Goal: Task Accomplishment & Management: Use online tool/utility

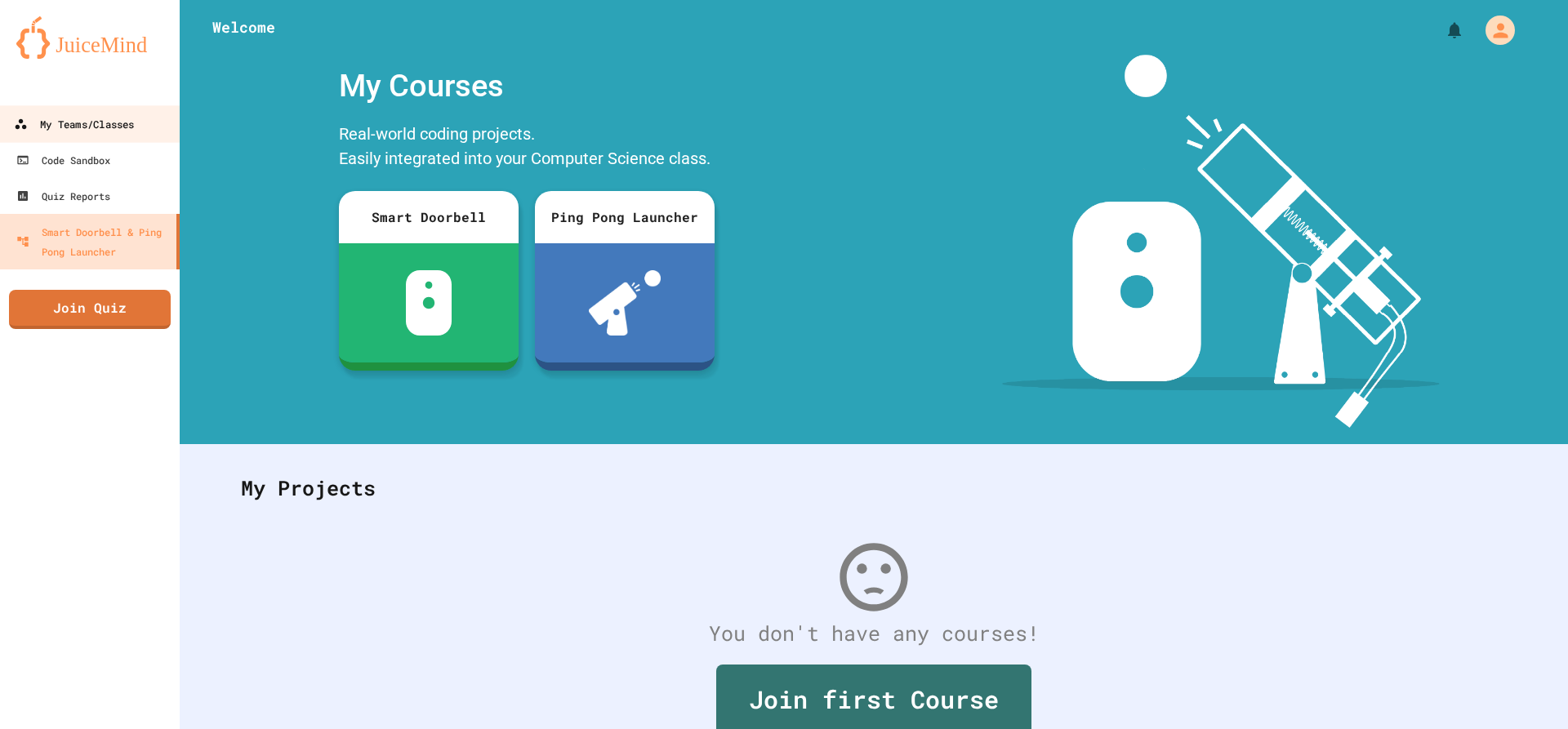
click at [88, 132] on div "My Teams/Classes" at bounding box center [73, 125] width 120 height 20
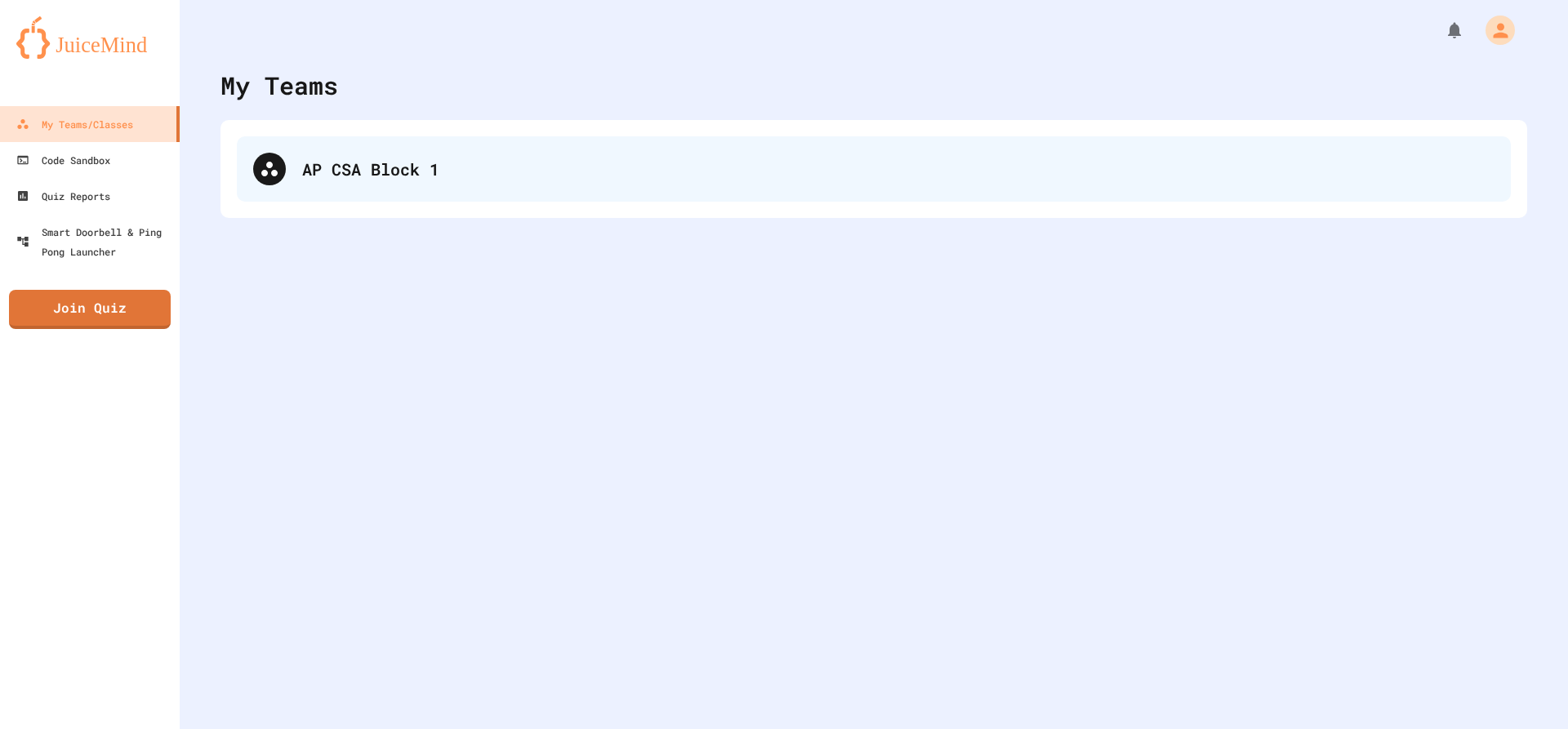
click at [296, 167] on div "AP CSA Block 1" at bounding box center [874, 169] width 1273 height 65
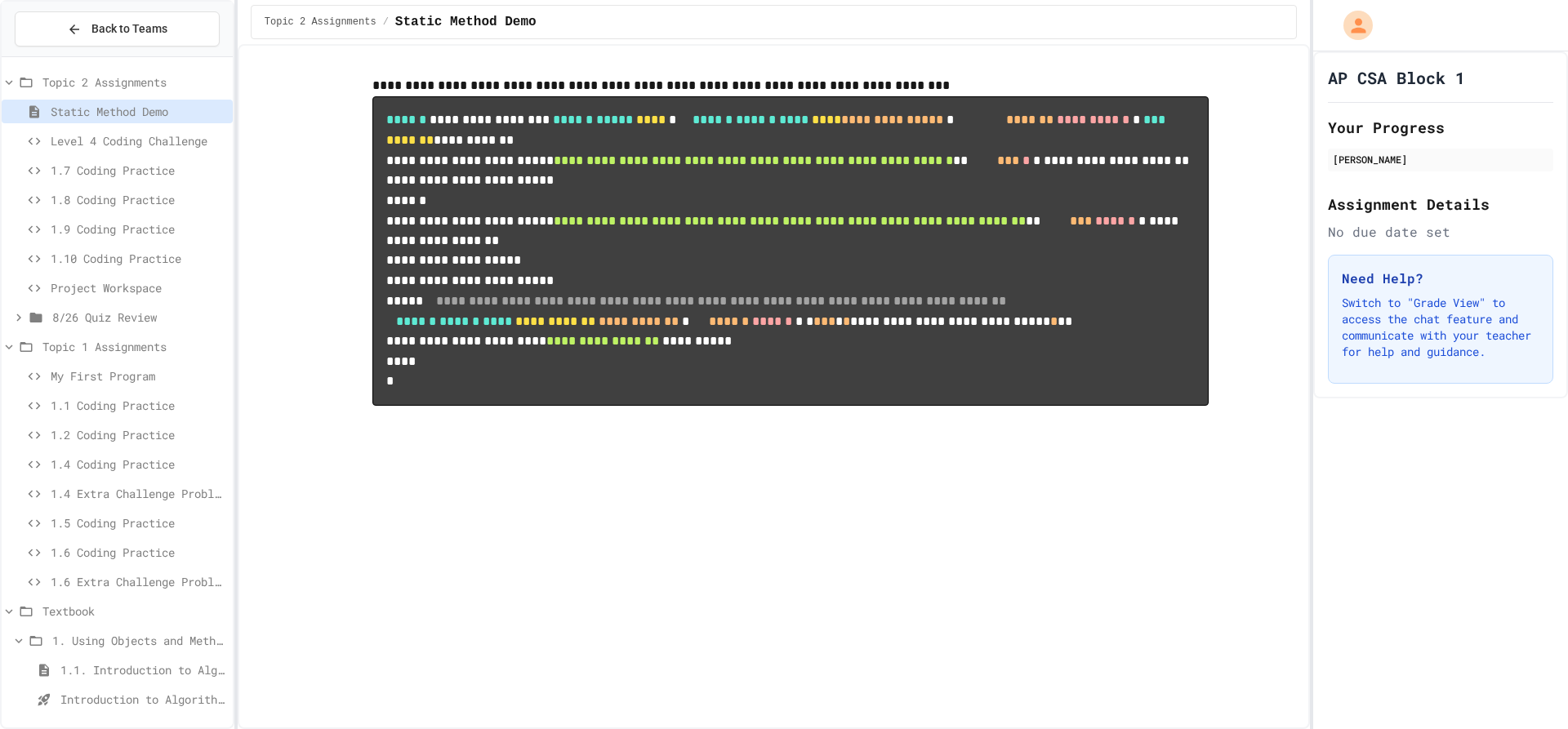
click at [121, 289] on span "Project Workspace" at bounding box center [138, 288] width 176 height 17
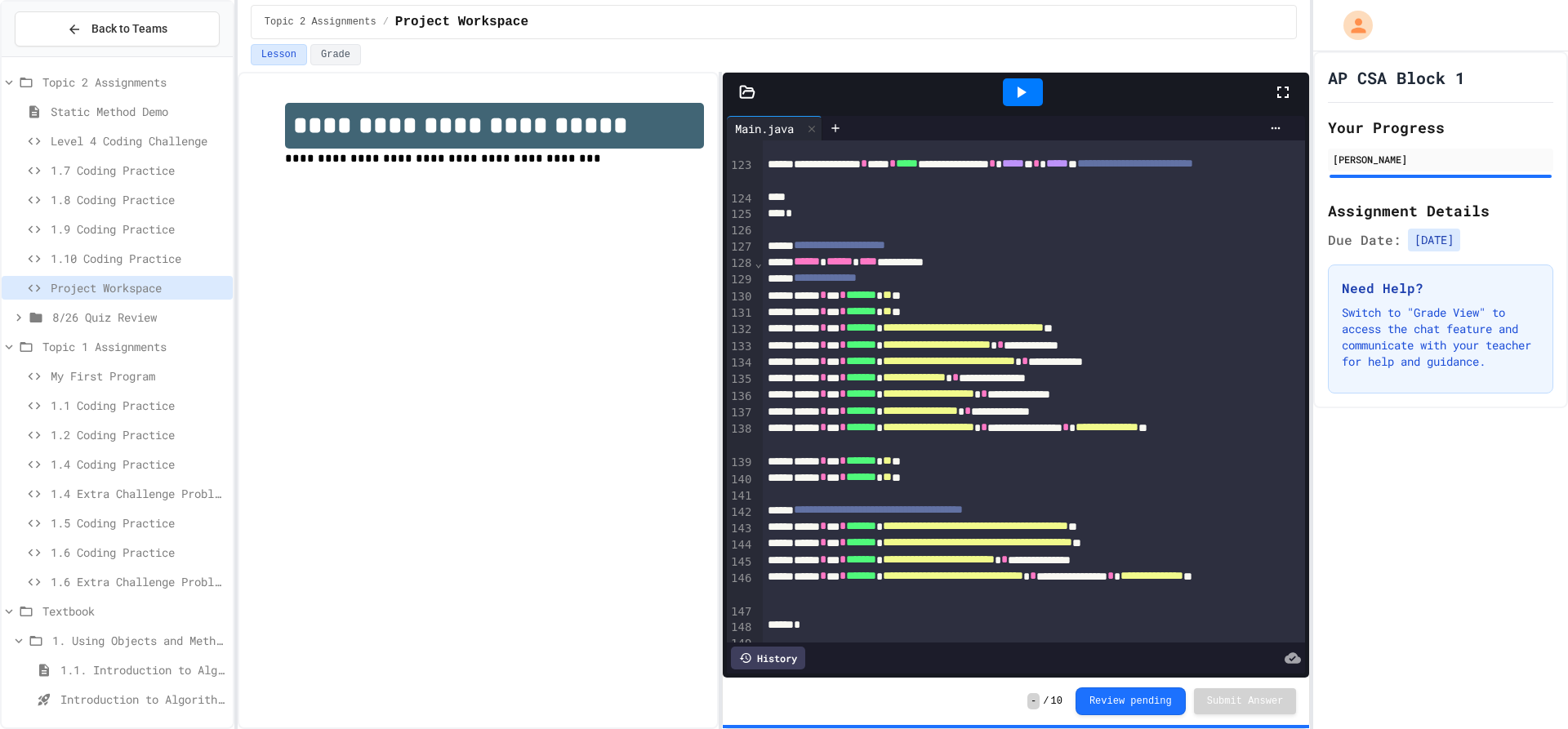
scroll to position [2330, 0]
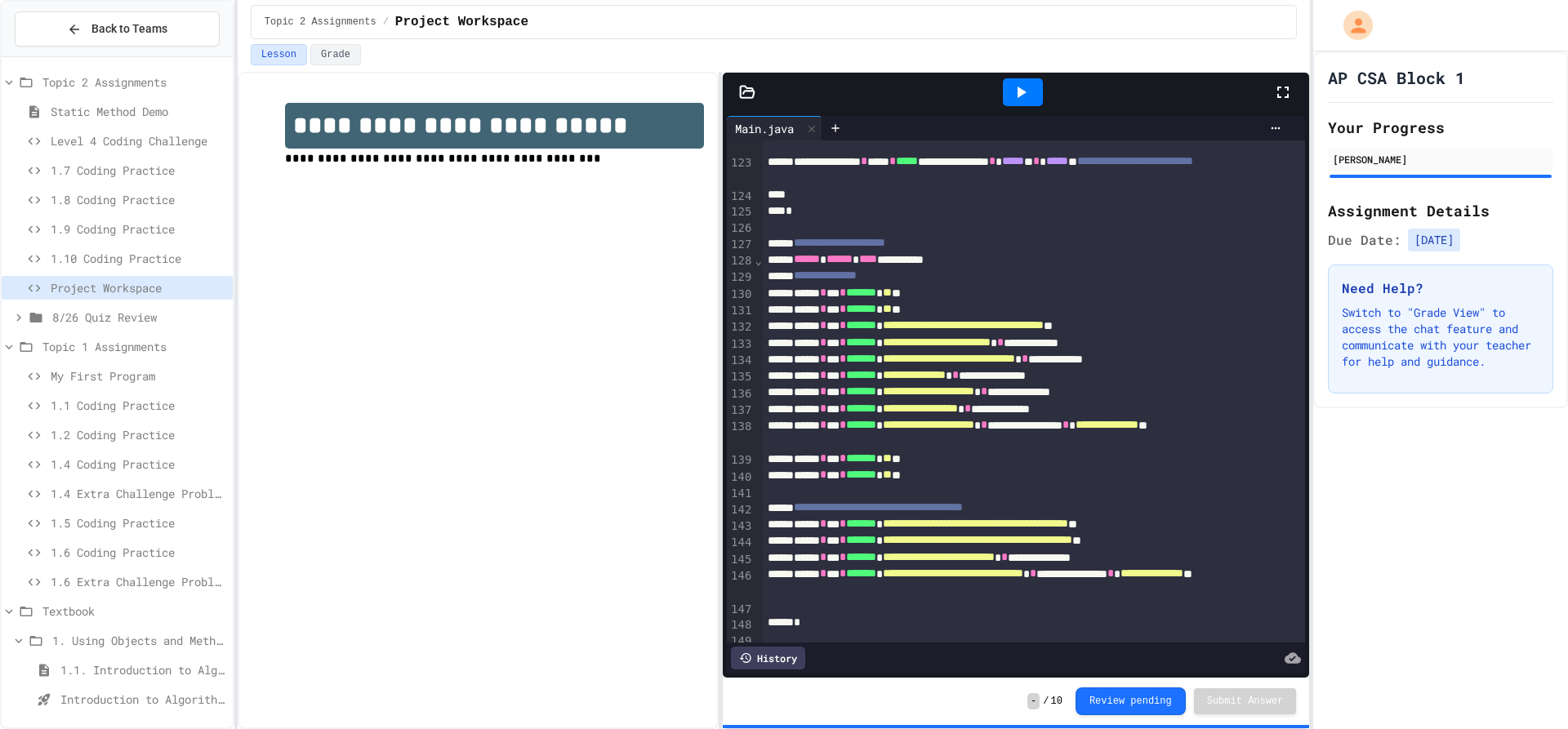
click at [1024, 82] on icon at bounding box center [1020, 92] width 20 height 20
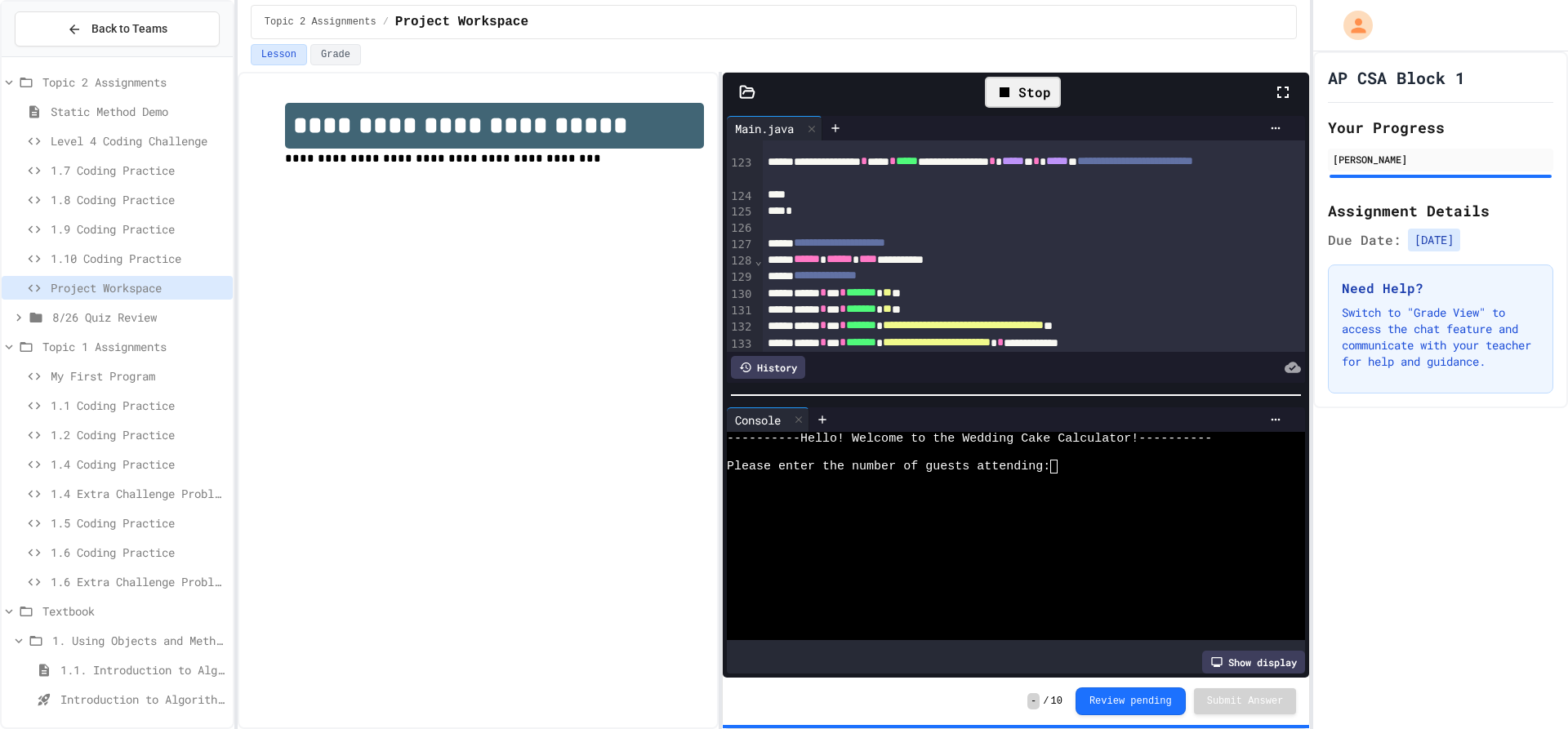
click at [1082, 463] on div "Please enter the number of guests attending:" at bounding box center [1002, 466] width 551 height 14
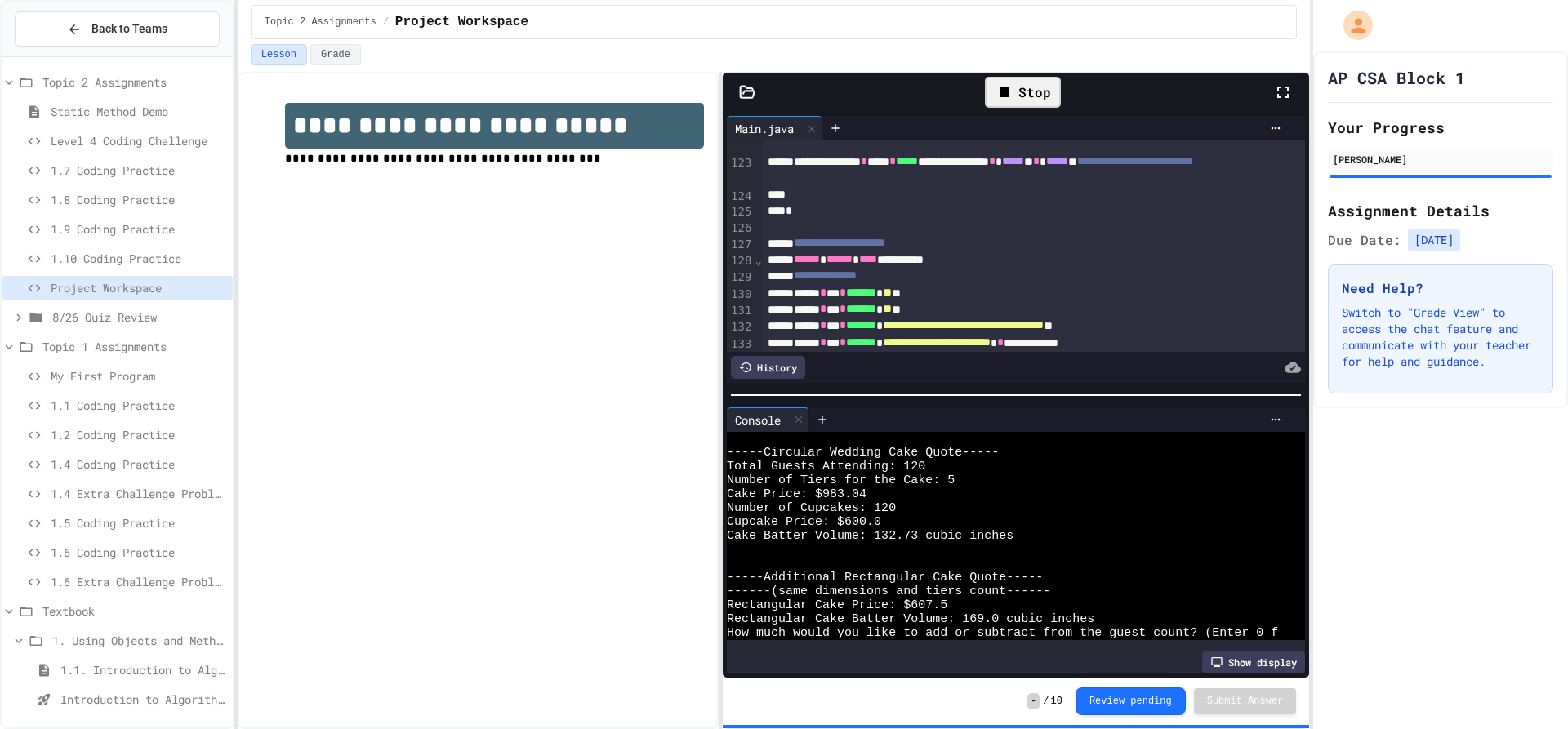
scroll to position [326, 0]
click at [1062, 407] on div at bounding box center [1048, 419] width 480 height 25
drag, startPoint x: 1046, startPoint y: 400, endPoint x: 1047, endPoint y: 383, distance: 17.0
click at [1047, 383] on div "**********" at bounding box center [1015, 395] width 587 height 566
click at [1047, 387] on div at bounding box center [1015, 395] width 587 height 16
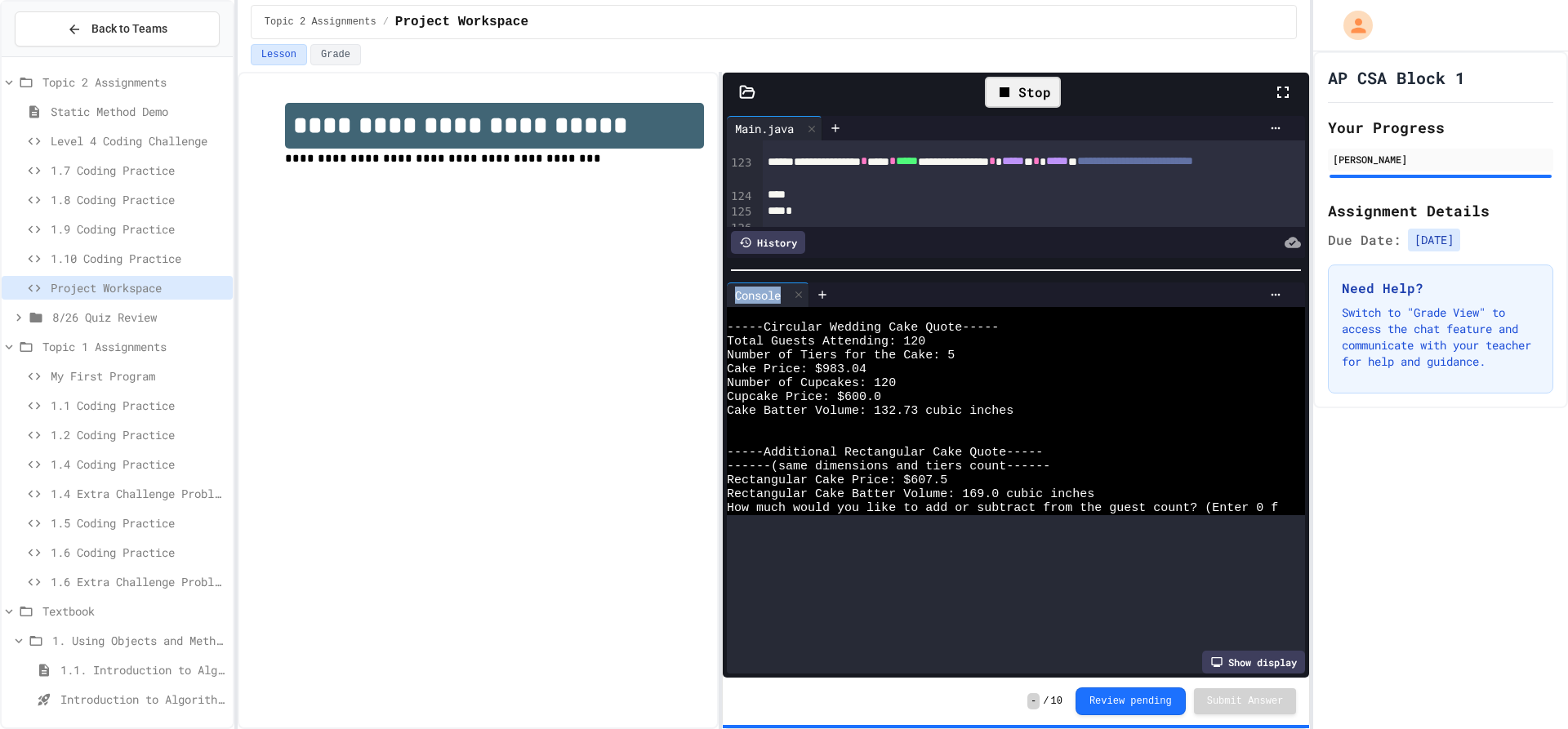
click at [1029, 262] on div at bounding box center [1015, 270] width 587 height 16
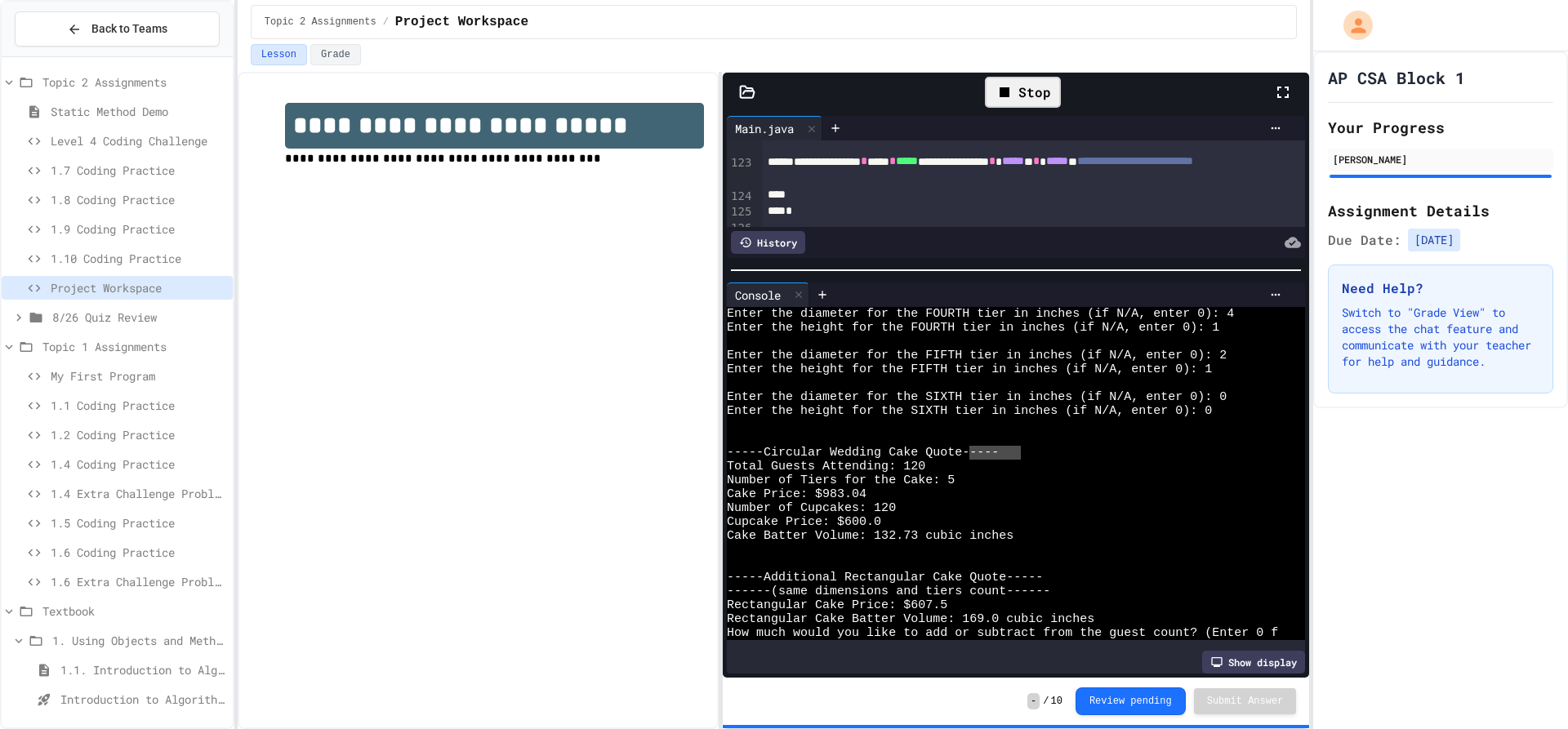
drag, startPoint x: 966, startPoint y: 450, endPoint x: 1018, endPoint y: 444, distance: 52.3
click at [1018, 446] on div "-----Circular Wedding Cake Quote-----" at bounding box center [1002, 452] width 551 height 14
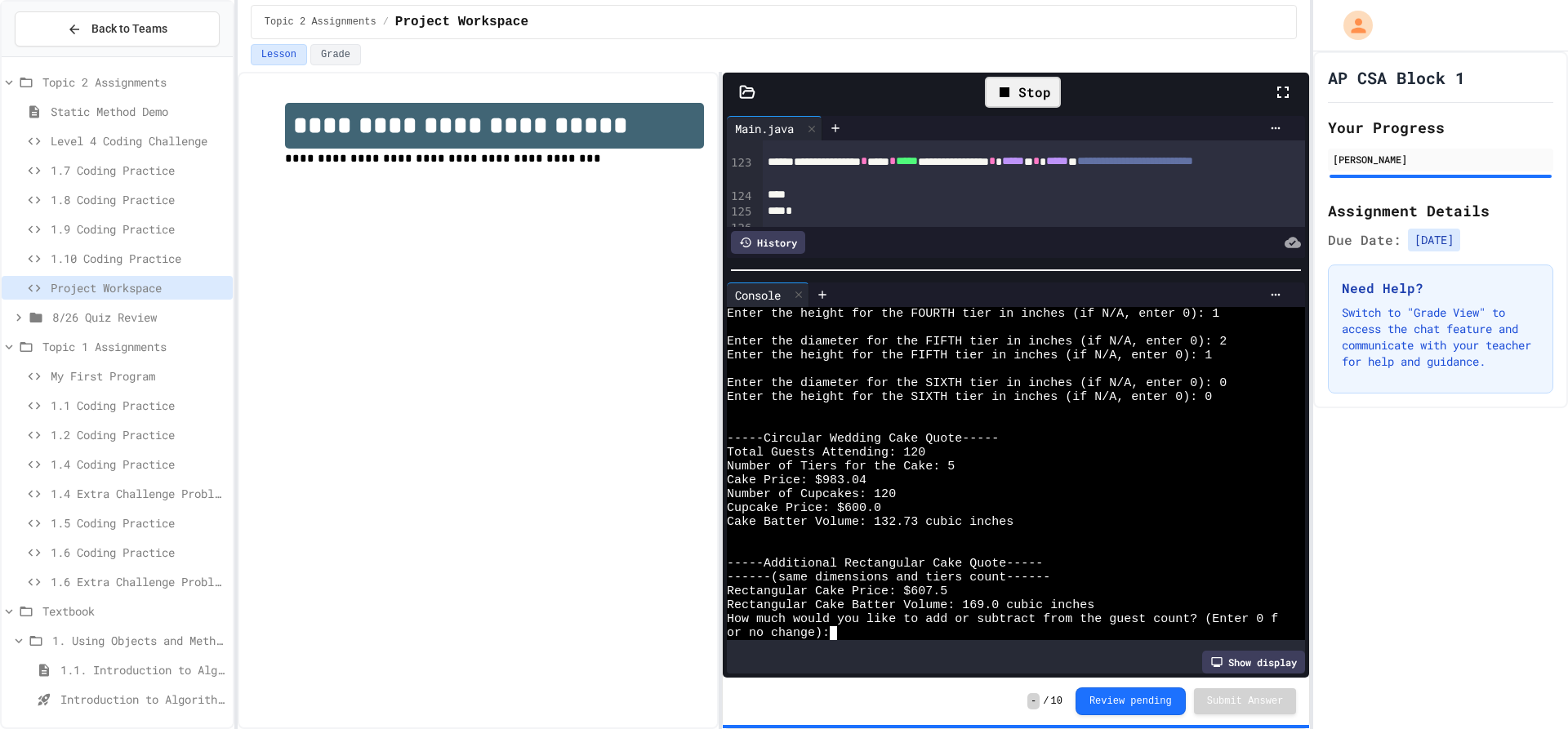
click at [909, 626] on div "or no change):" at bounding box center [1002, 633] width 551 height 14
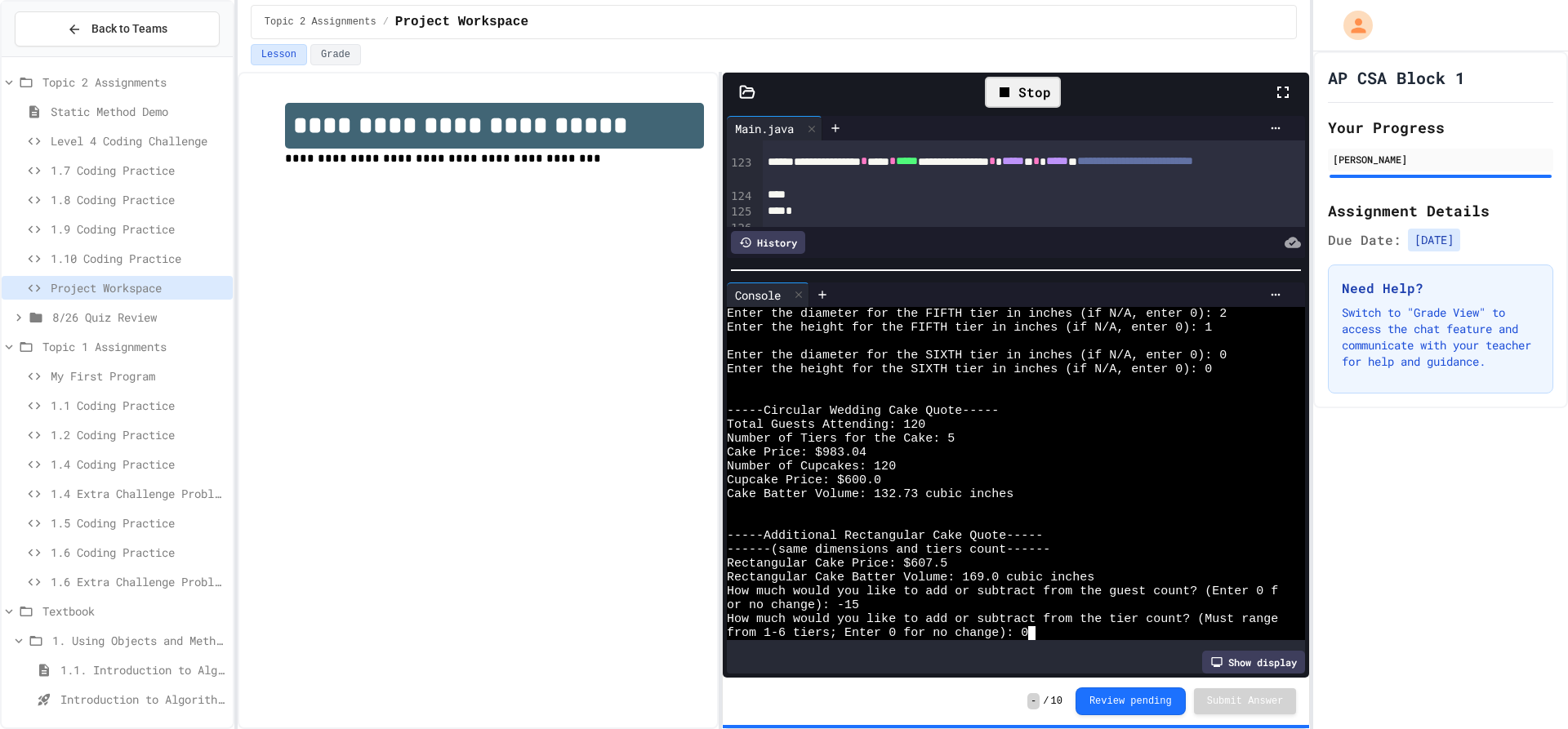
scroll to position [250, 0]
